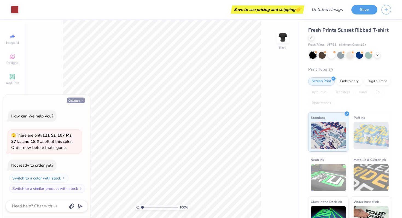
click at [73, 101] on button "Collapse" at bounding box center [76, 101] width 18 height 6
type textarea "x"
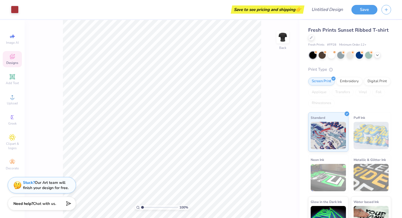
click at [10, 63] on span "Designs" at bounding box center [12, 63] width 12 height 4
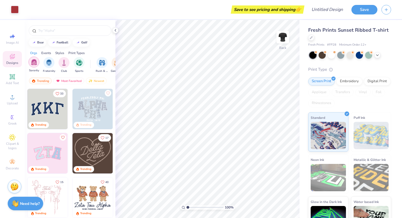
click at [34, 65] on img "filter for Sorority" at bounding box center [34, 62] width 6 height 6
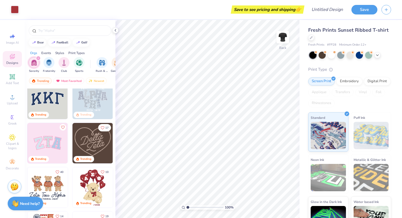
scroll to position [13, 0]
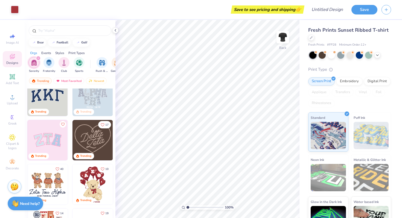
click at [49, 38] on div at bounding box center [70, 29] width 91 height 19
click at [49, 37] on div at bounding box center [70, 29] width 91 height 19
click at [46, 31] on input "text" at bounding box center [73, 30] width 70 height 5
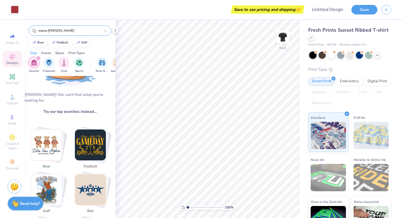
scroll to position [50, 0]
click at [38, 59] on icon "filter for Sorority" at bounding box center [38, 58] width 2 height 2
click at [61, 31] on input "mama [PERSON_NAME]" at bounding box center [71, 30] width 66 height 5
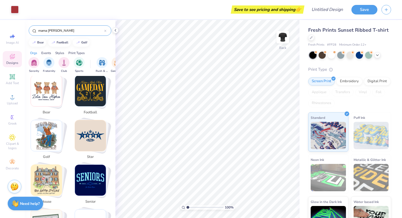
scroll to position [105, 0]
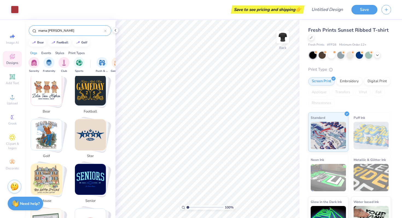
click at [91, 179] on img "Stack Card Button senior" at bounding box center [90, 179] width 31 height 31
type input "senior"
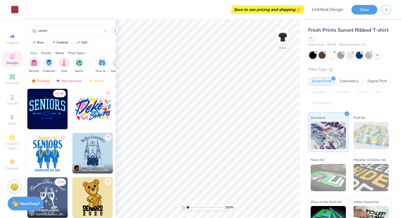
click at [27, 113] on img at bounding box center [7, 109] width 40 height 40
click at [330, 59] on div at bounding box center [350, 55] width 82 height 7
click at [331, 56] on div at bounding box center [331, 54] width 7 height 7
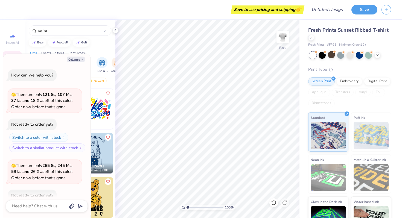
scroll to position [30, 0]
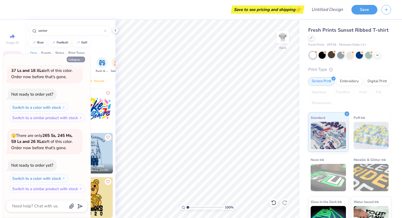
click at [78, 59] on button "Collapse" at bounding box center [76, 60] width 18 height 6
type textarea "x"
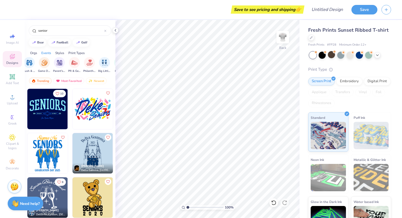
scroll to position [0, 128]
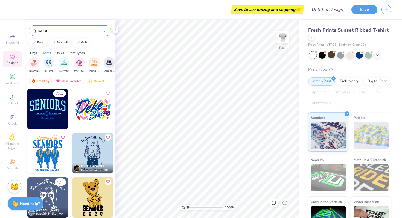
click at [66, 28] on input "senior" at bounding box center [71, 30] width 66 height 5
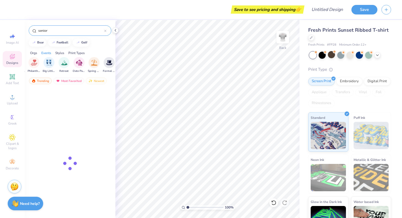
click at [66, 28] on input "senior" at bounding box center [71, 30] width 66 height 5
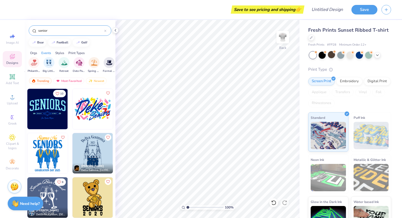
click at [66, 29] on input "senior" at bounding box center [71, 30] width 66 height 5
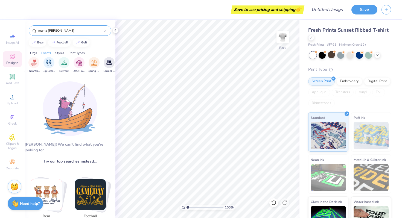
click at [52, 29] on input "mama [PERSON_NAME]" at bounding box center [71, 30] width 66 height 5
click at [52, 30] on input "mama [PERSON_NAME]" at bounding box center [71, 30] width 66 height 5
type input "mamam"
